Goal: Find specific page/section

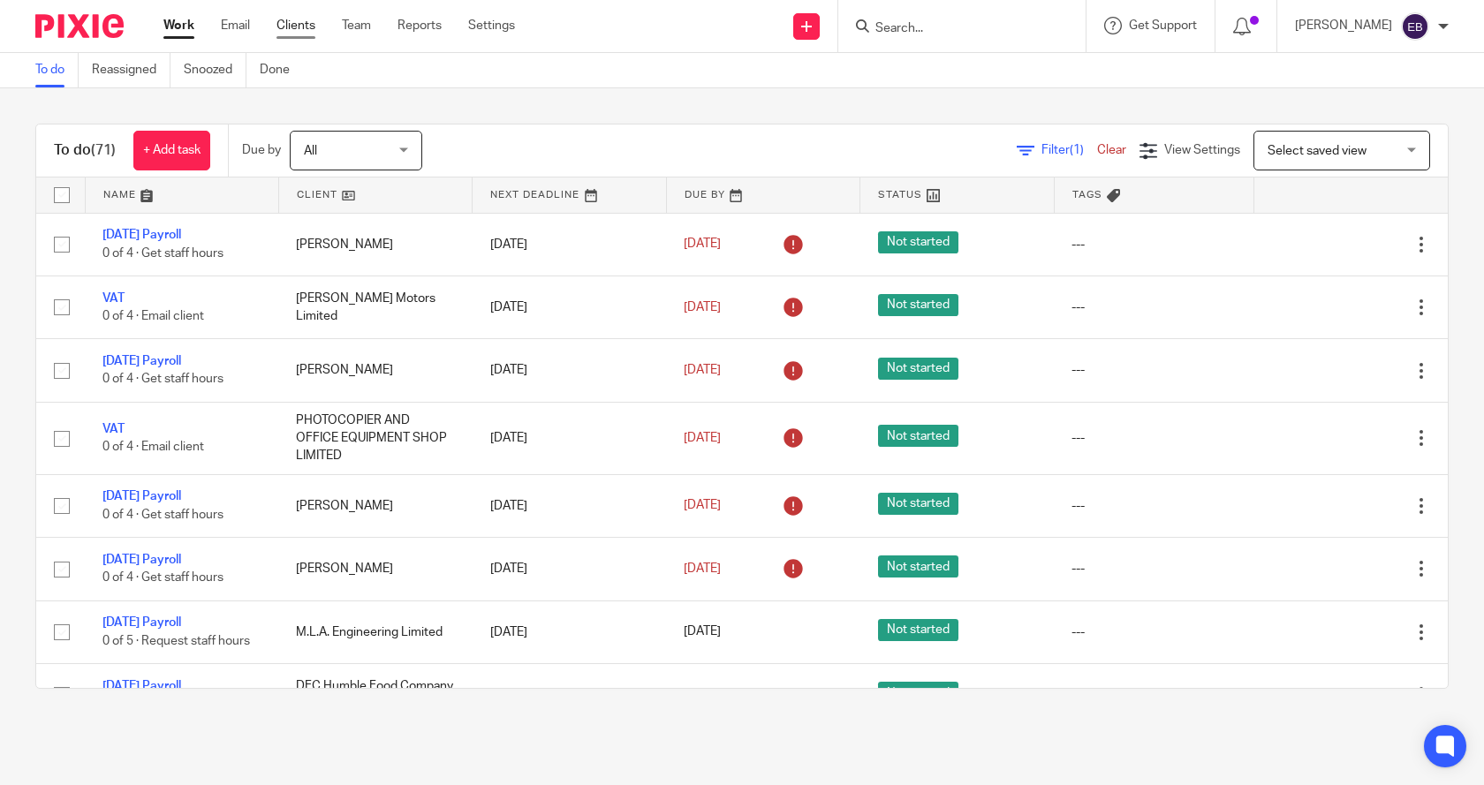
click at [301, 24] on link "Clients" at bounding box center [295, 26] width 39 height 18
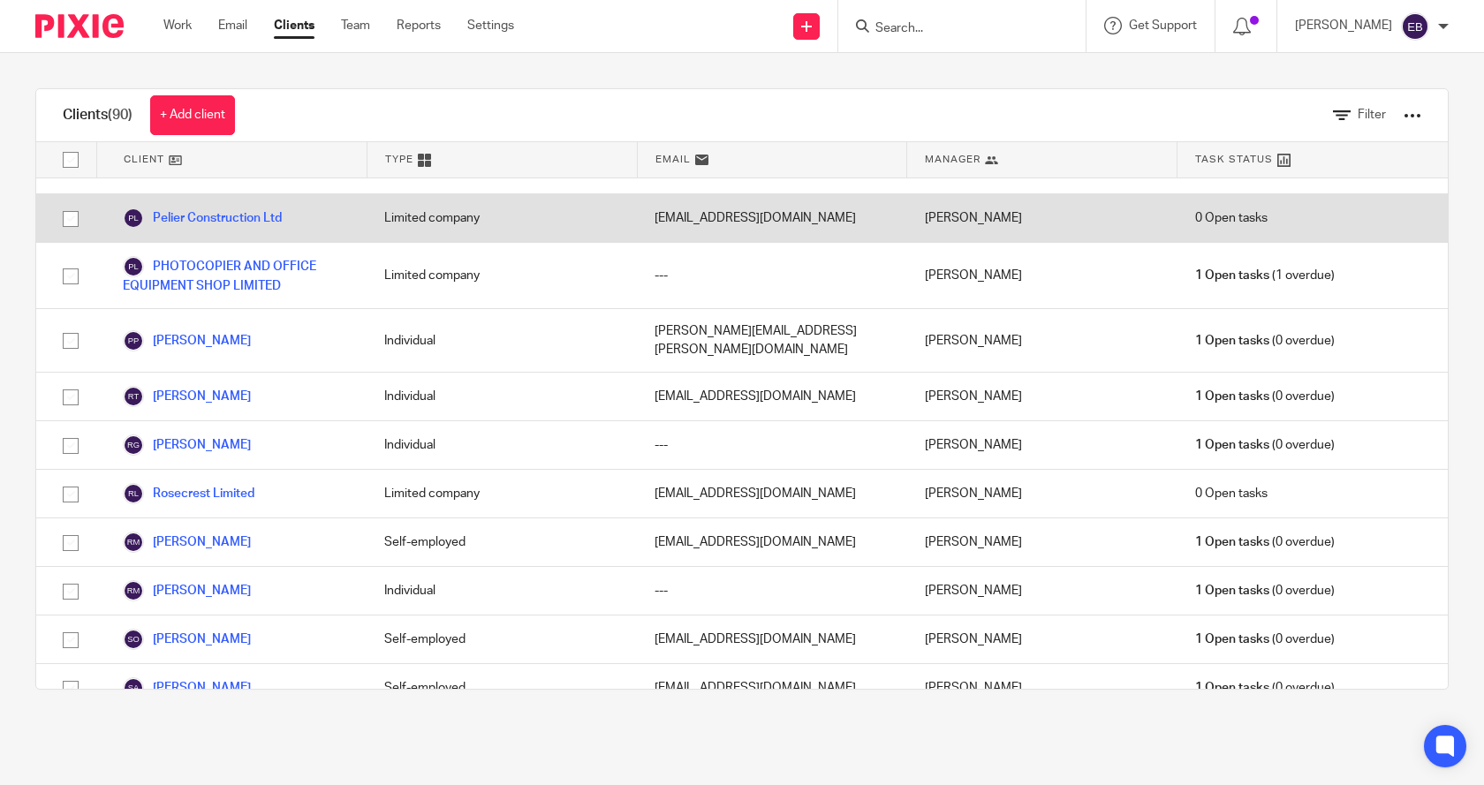
scroll to position [3709, 0]
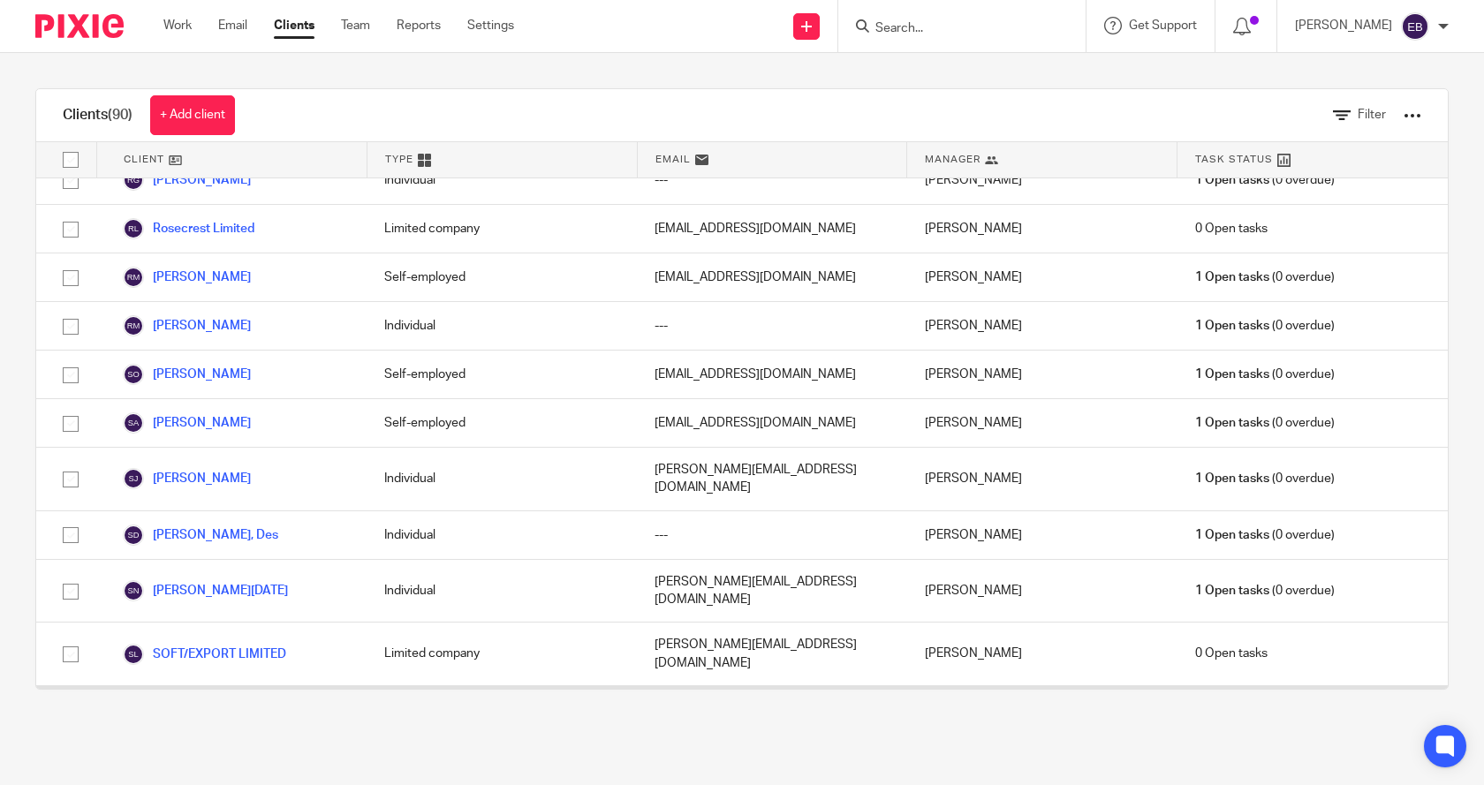
click at [243, 699] on link "Sparking Speech Limited" at bounding box center [208, 709] width 170 height 21
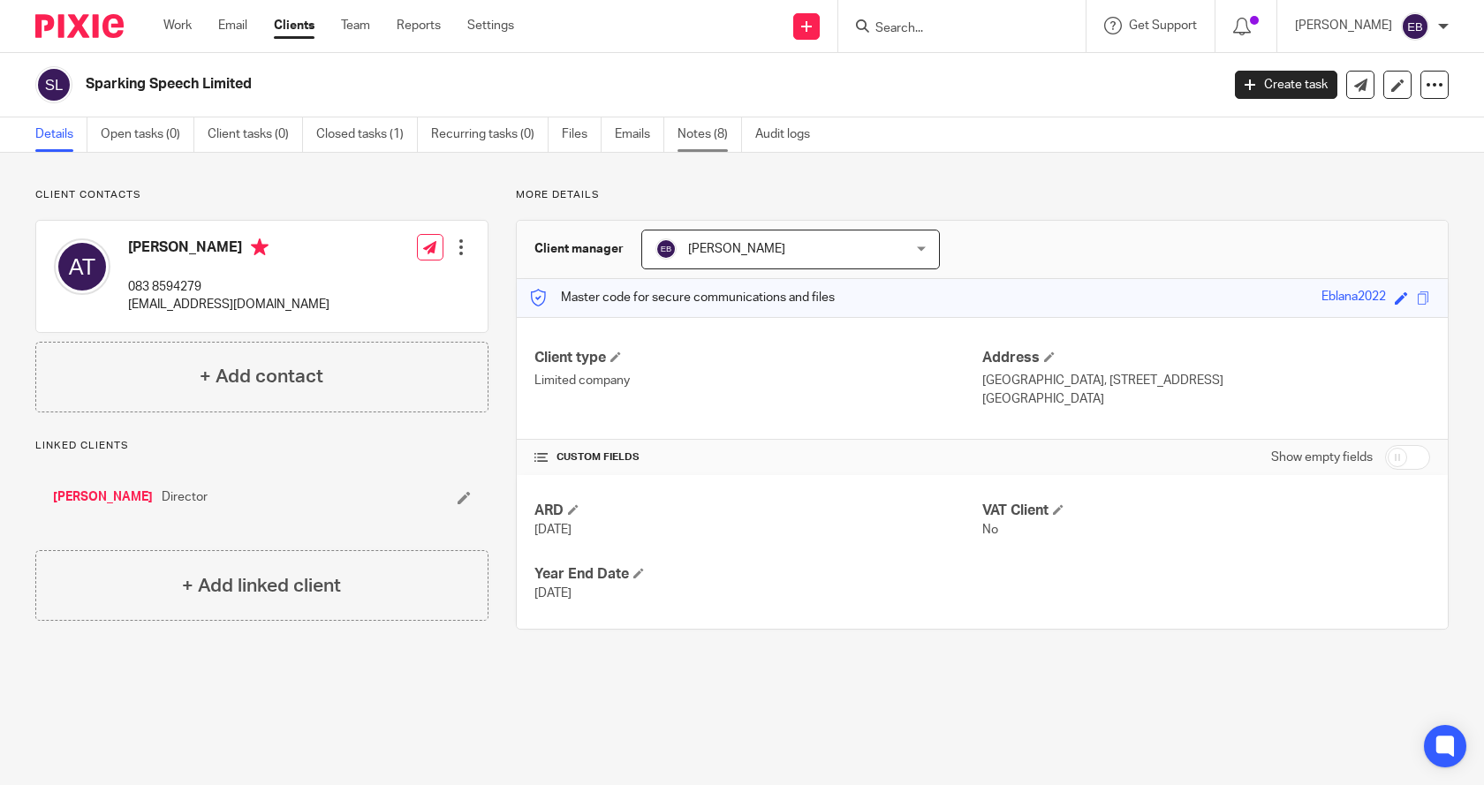
click at [713, 133] on link "Notes (8)" at bounding box center [709, 134] width 64 height 34
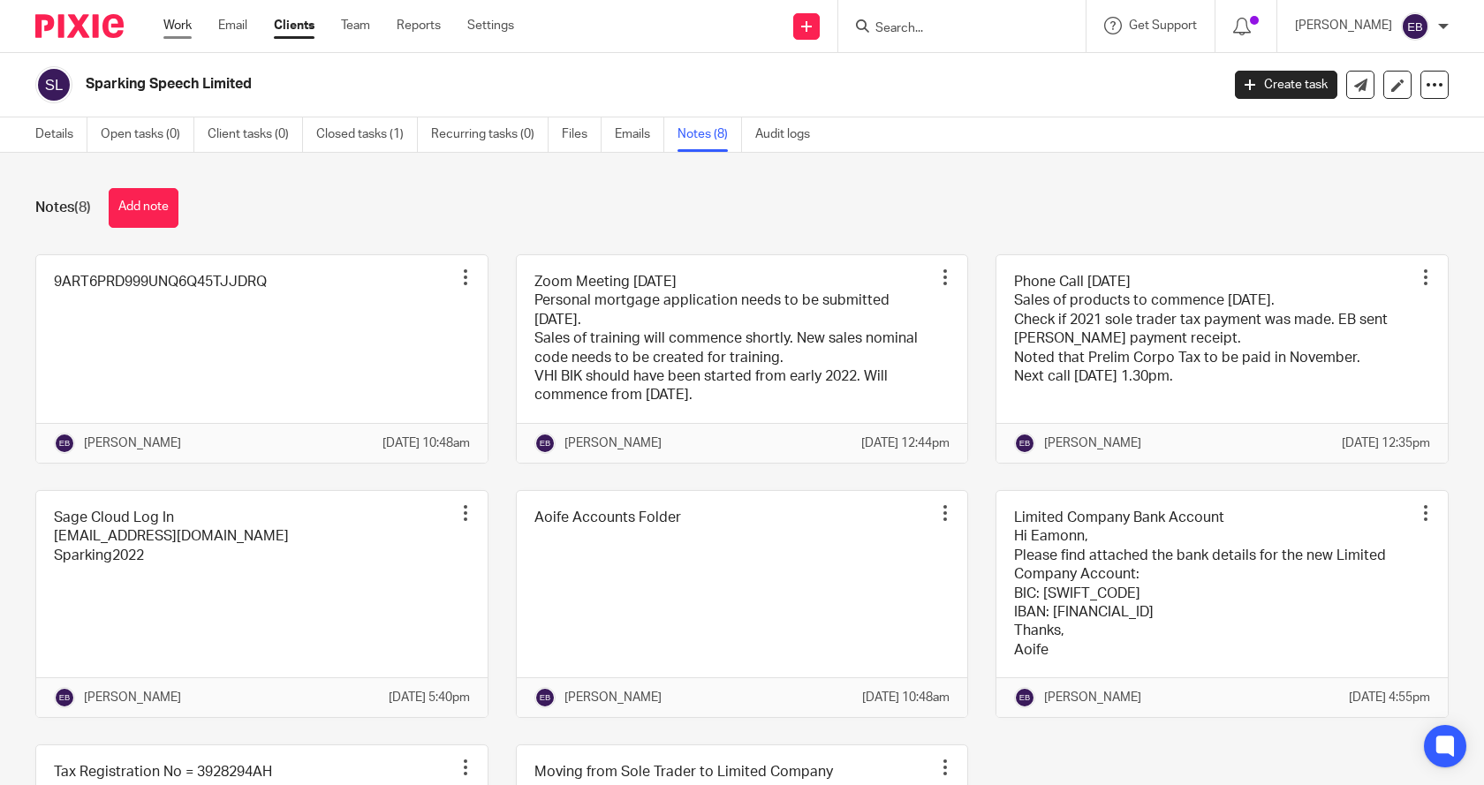
click at [175, 24] on link "Work" at bounding box center [177, 26] width 28 height 18
